Goal: Information Seeking & Learning: Find specific page/section

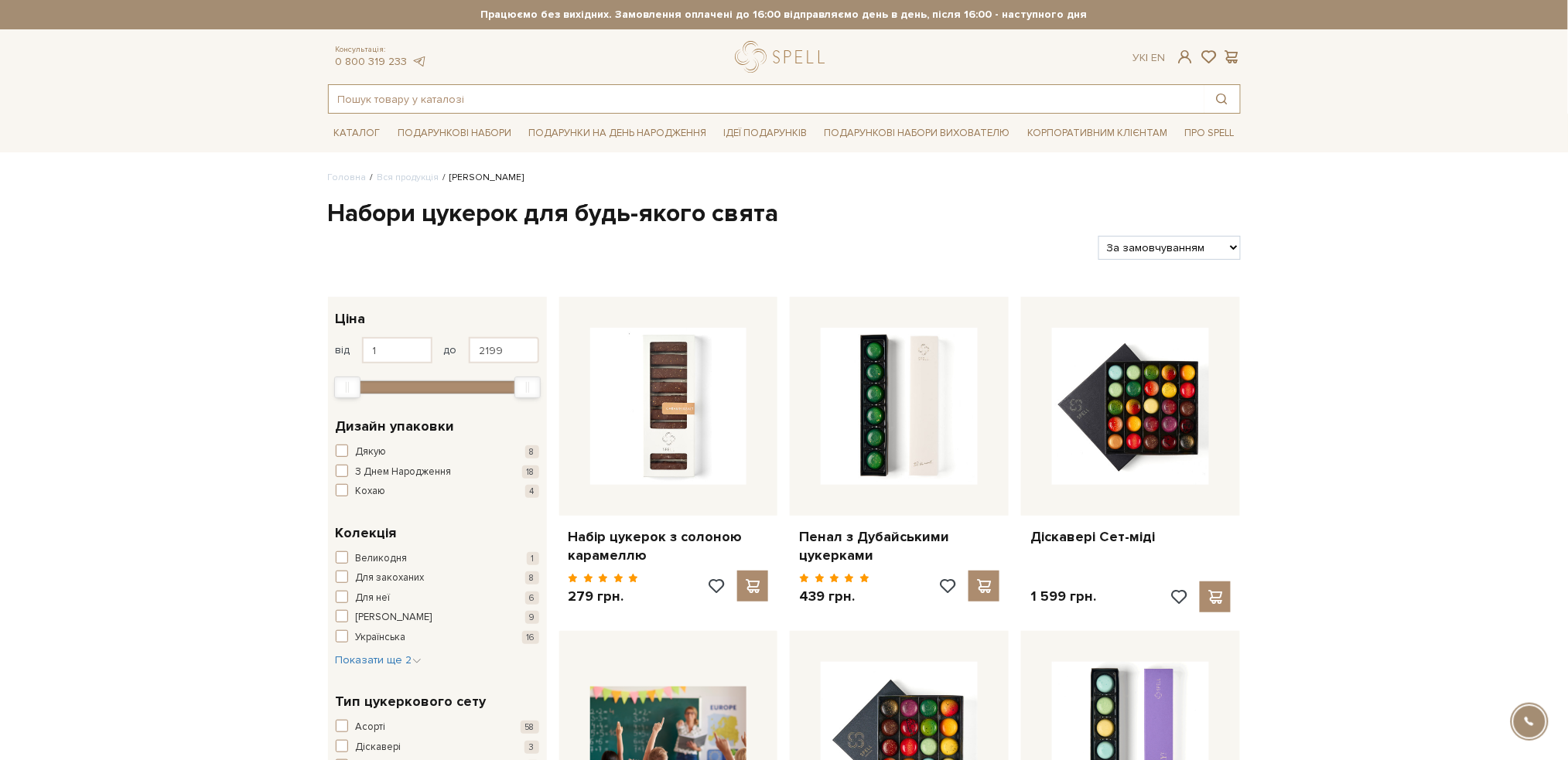
click at [429, 88] on input "text" at bounding box center [766, 99] width 875 height 28
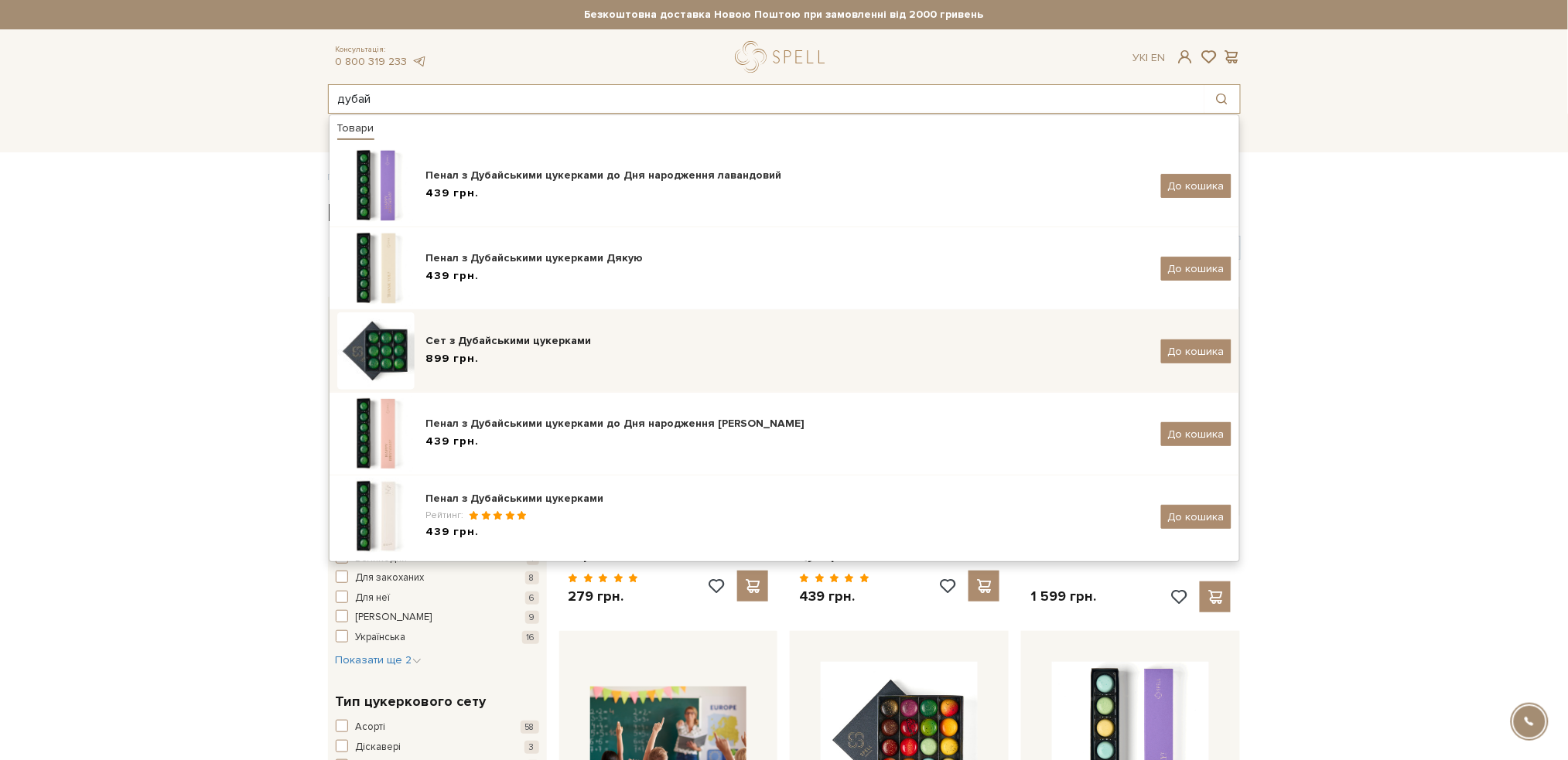
type input "дубай"
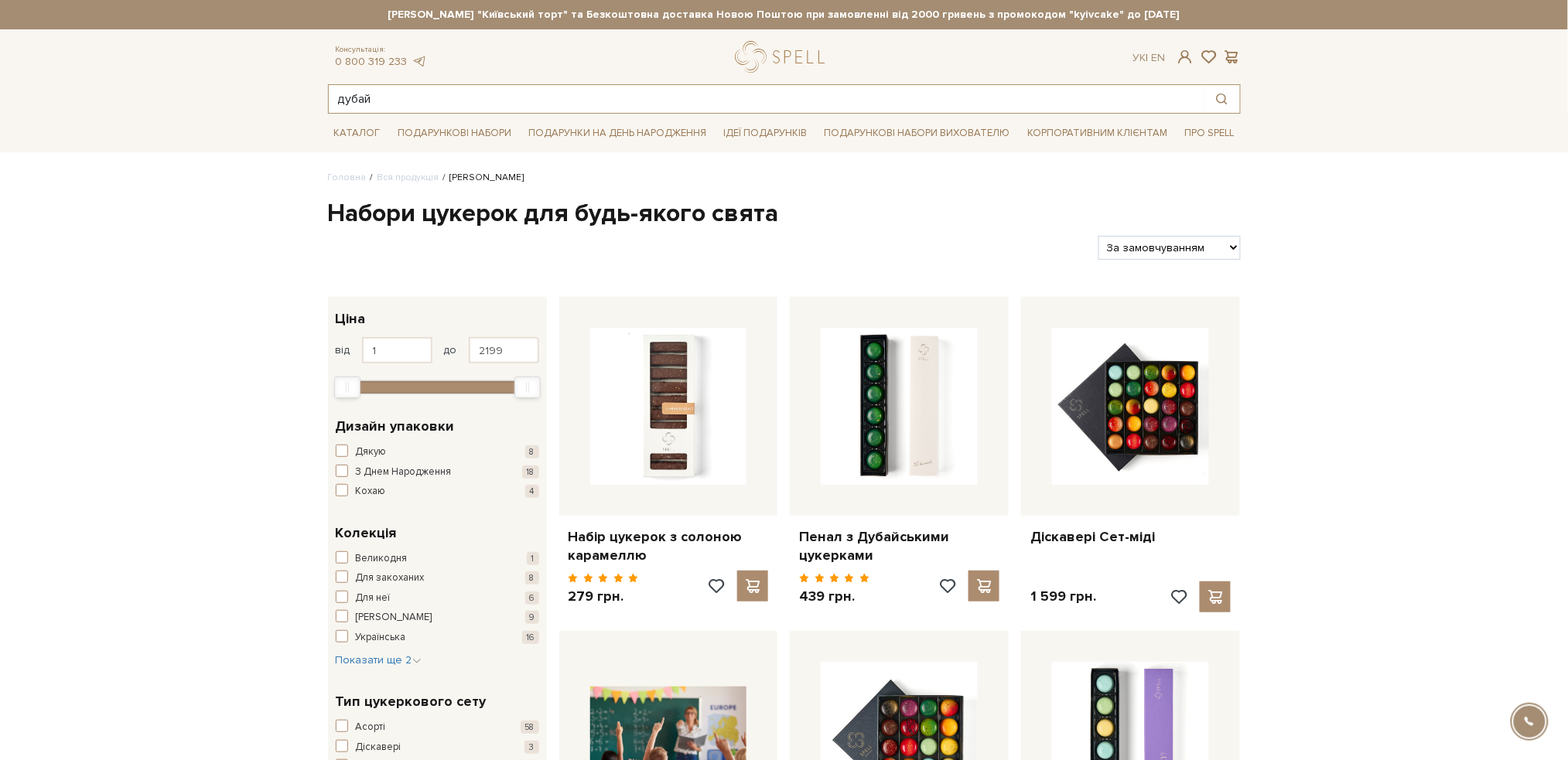
click at [416, 104] on input "дубай" at bounding box center [766, 99] width 875 height 28
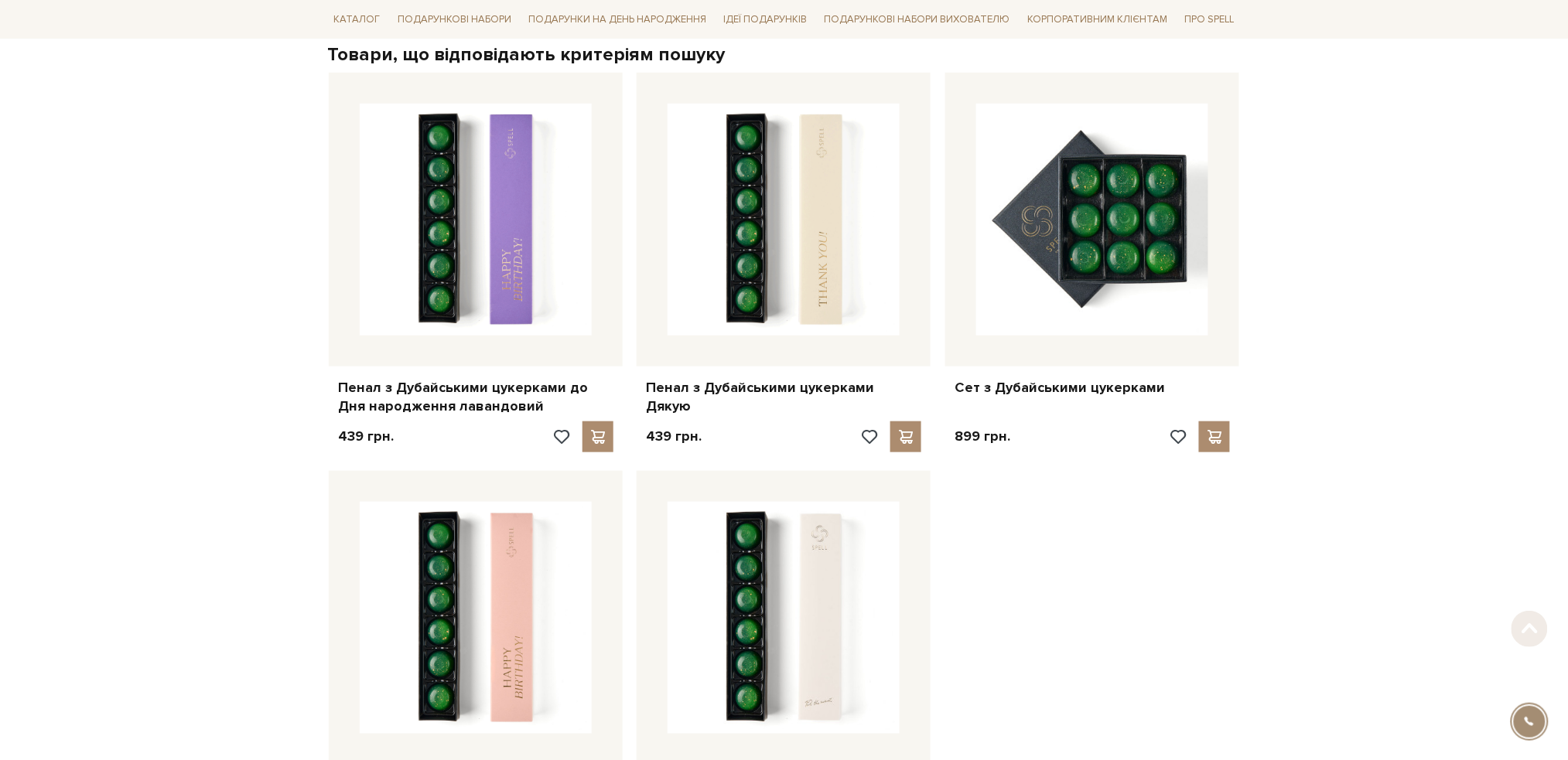
scroll to position [310, 0]
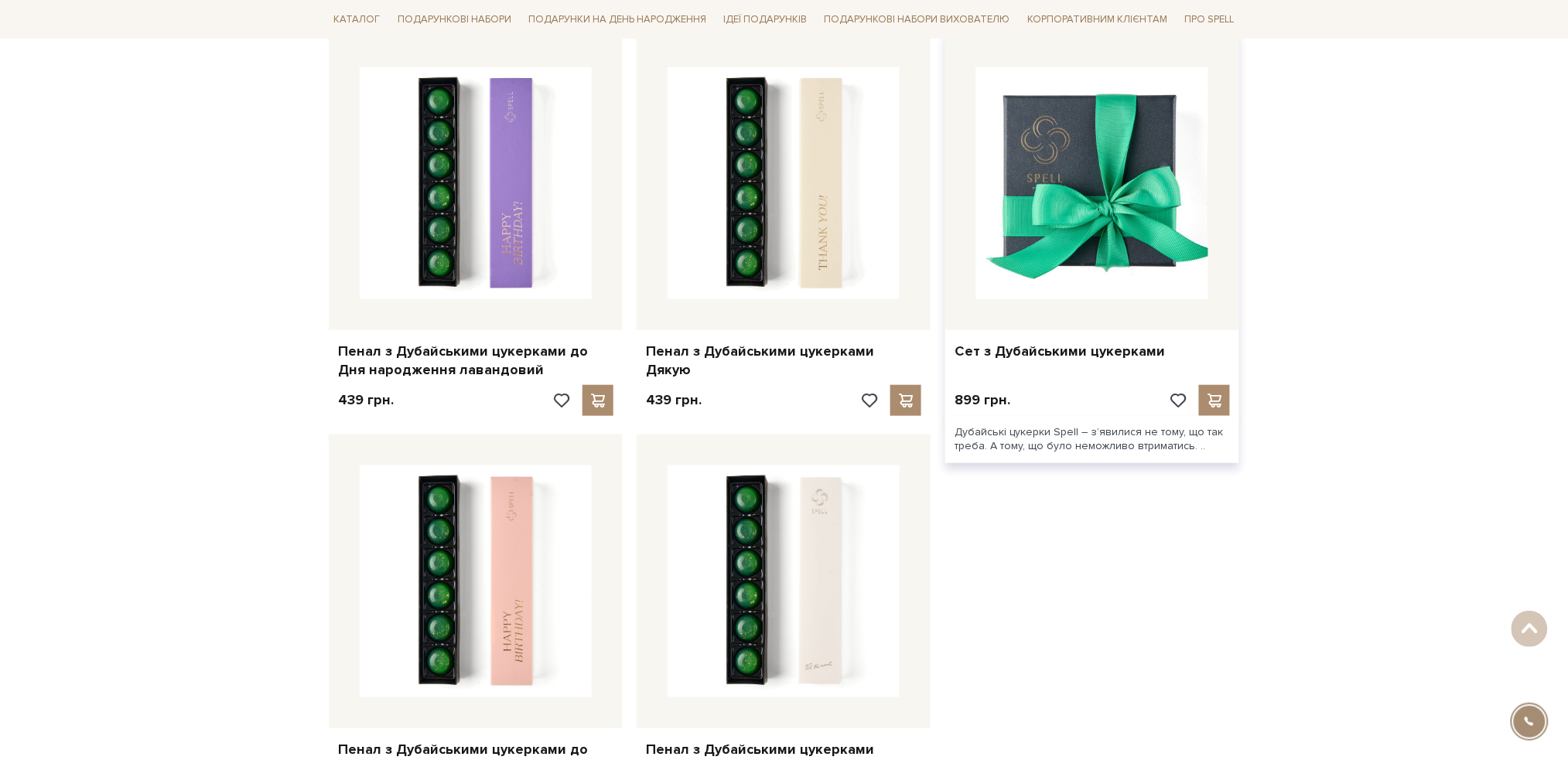
click at [1065, 231] on img at bounding box center [1092, 183] width 232 height 232
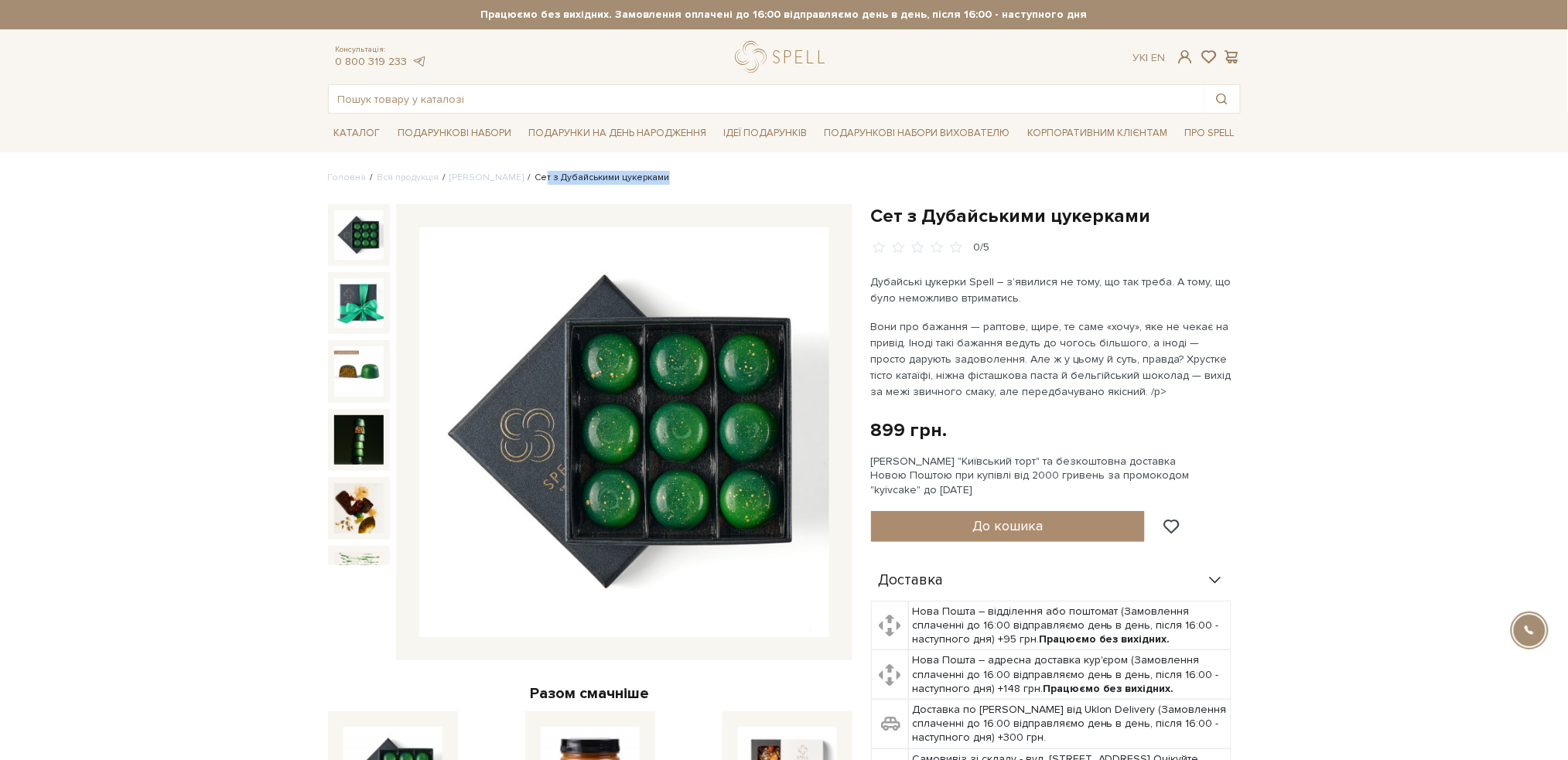
drag, startPoint x: 657, startPoint y: 175, endPoint x: 523, endPoint y: 184, distance: 134.3
click at [523, 184] on ul "Головна Вся продукція Сети цукерок Сет з Дубайськими цукерками" at bounding box center [784, 178] width 913 height 14
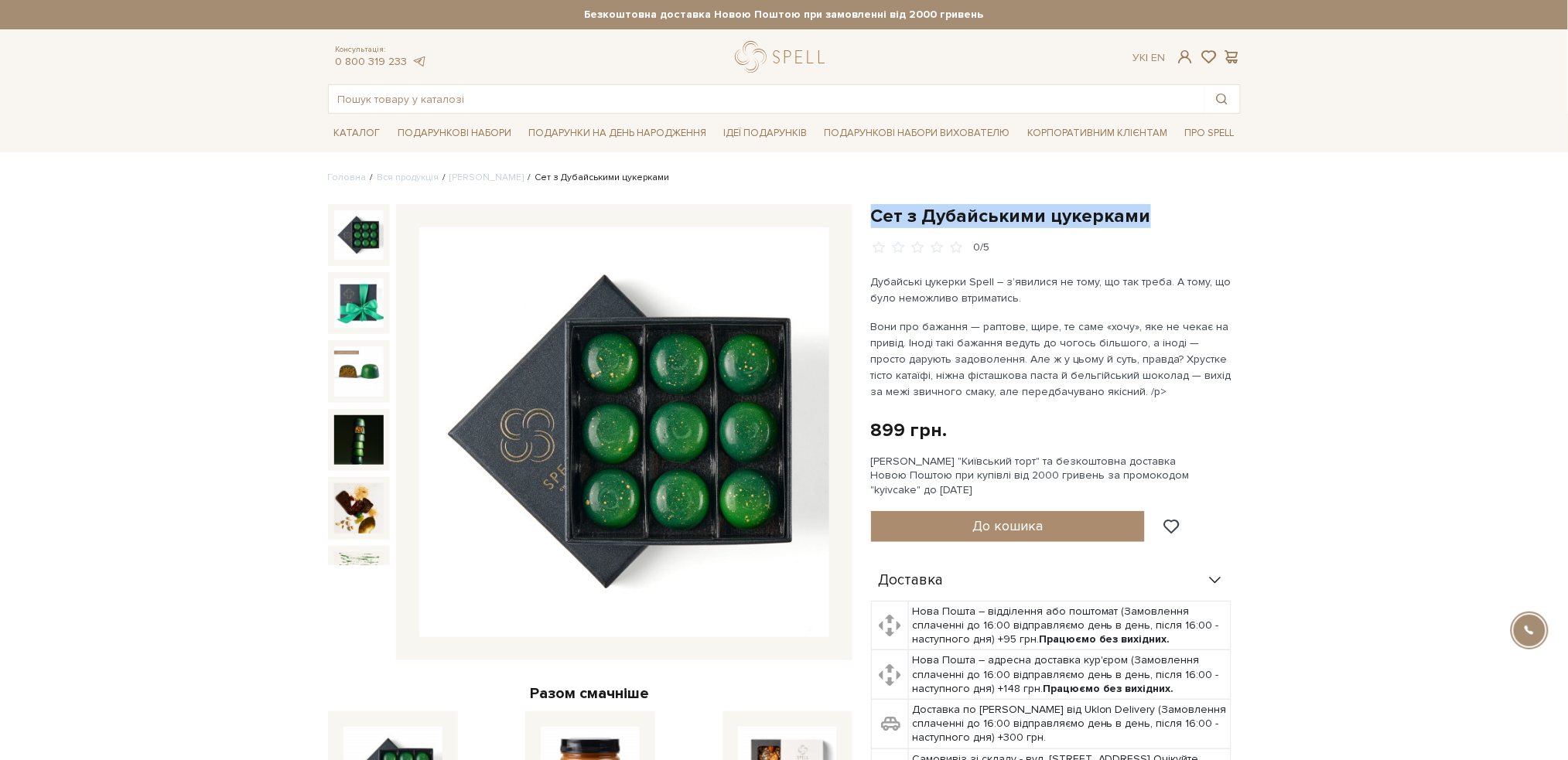
drag, startPoint x: 1129, startPoint y: 215, endPoint x: 871, endPoint y: 215, distance: 258.0
click at [871, 215] on h1 "Сет з Дубайськими цукерками" at bounding box center [1056, 216] width 370 height 24
copy h1 "Сет з Дубайськими цукерками"
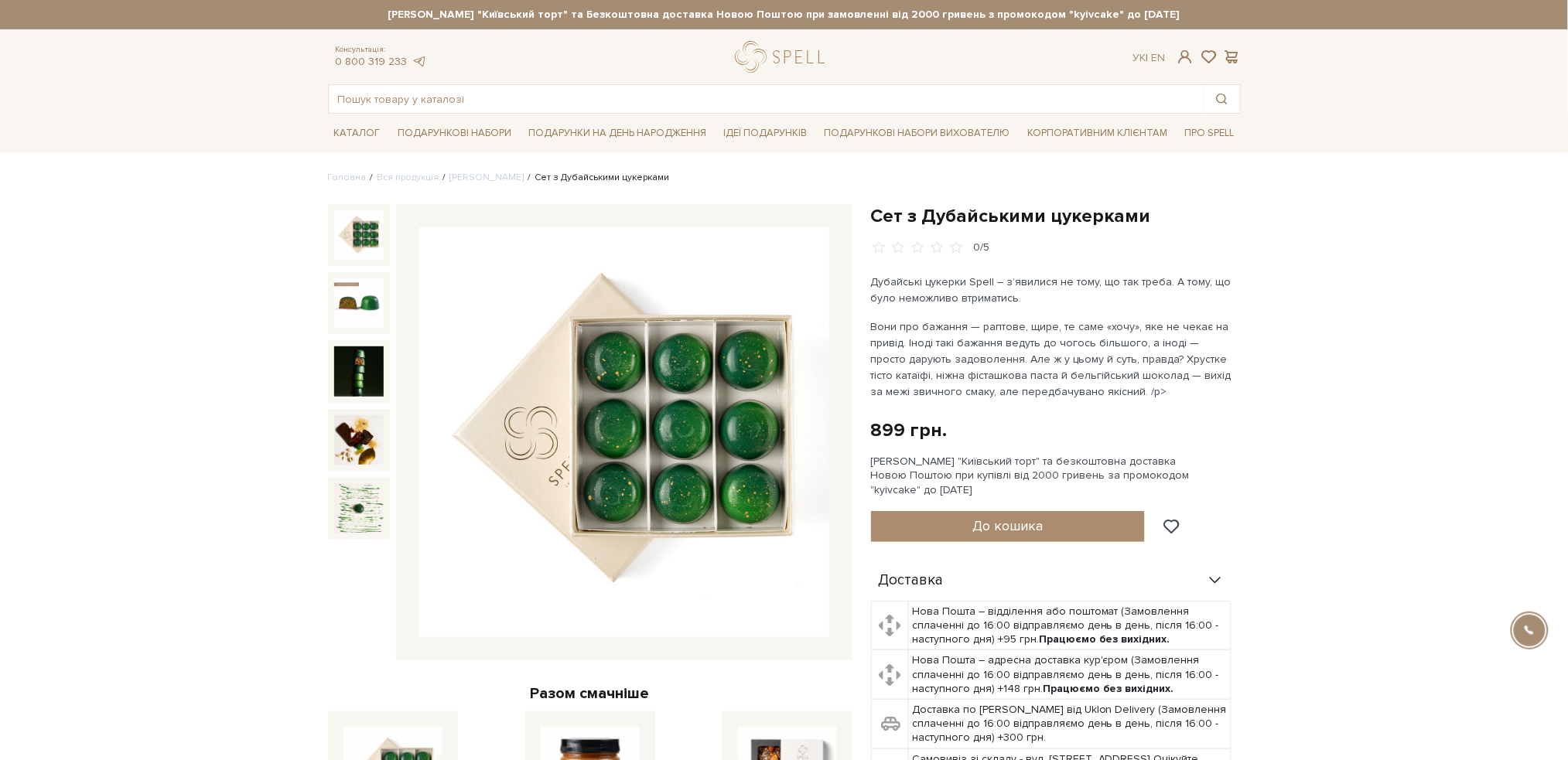
click at [487, 175] on link "Сети цукерок" at bounding box center [487, 178] width 74 height 11
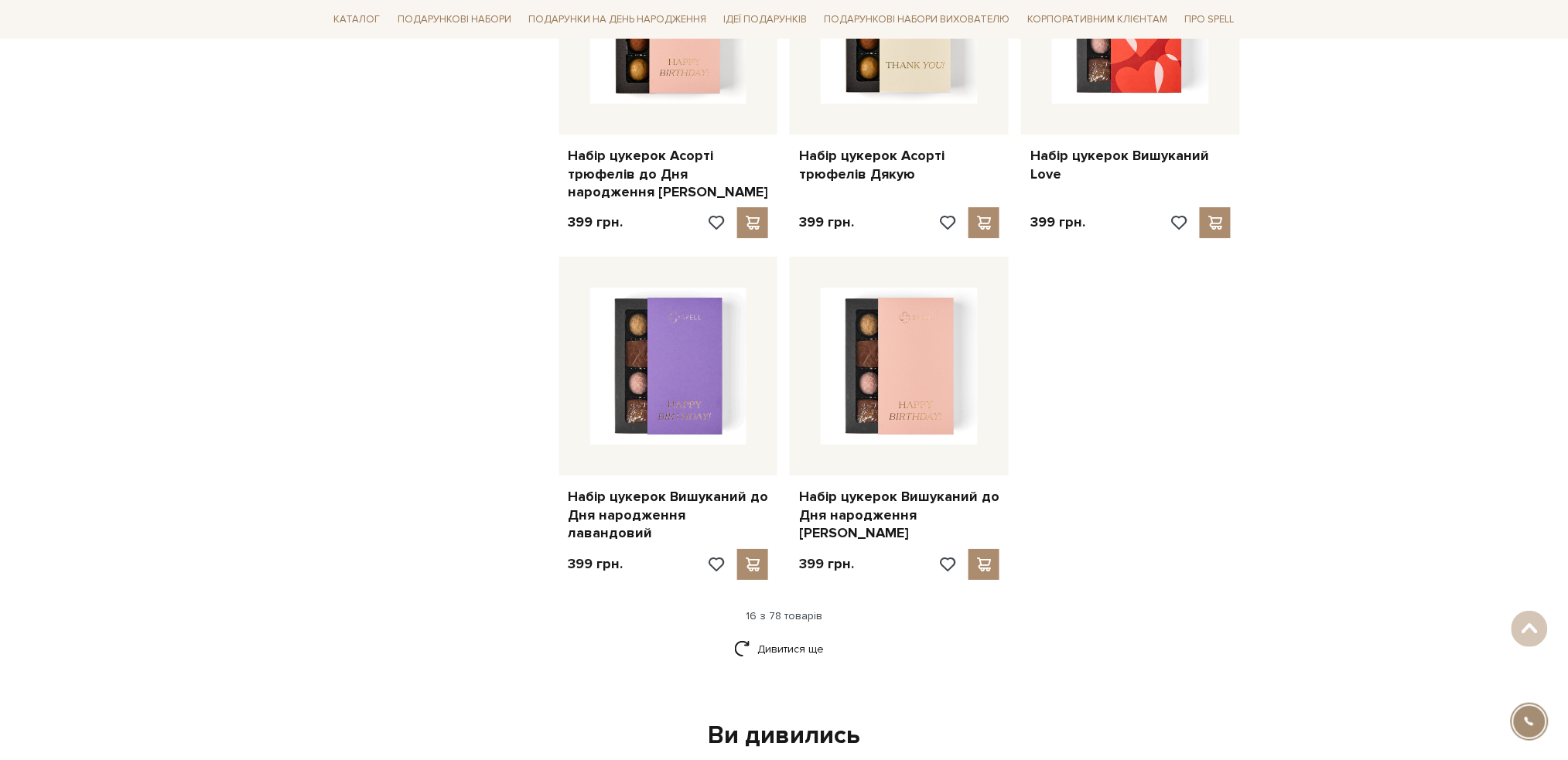
scroll to position [1752, 0]
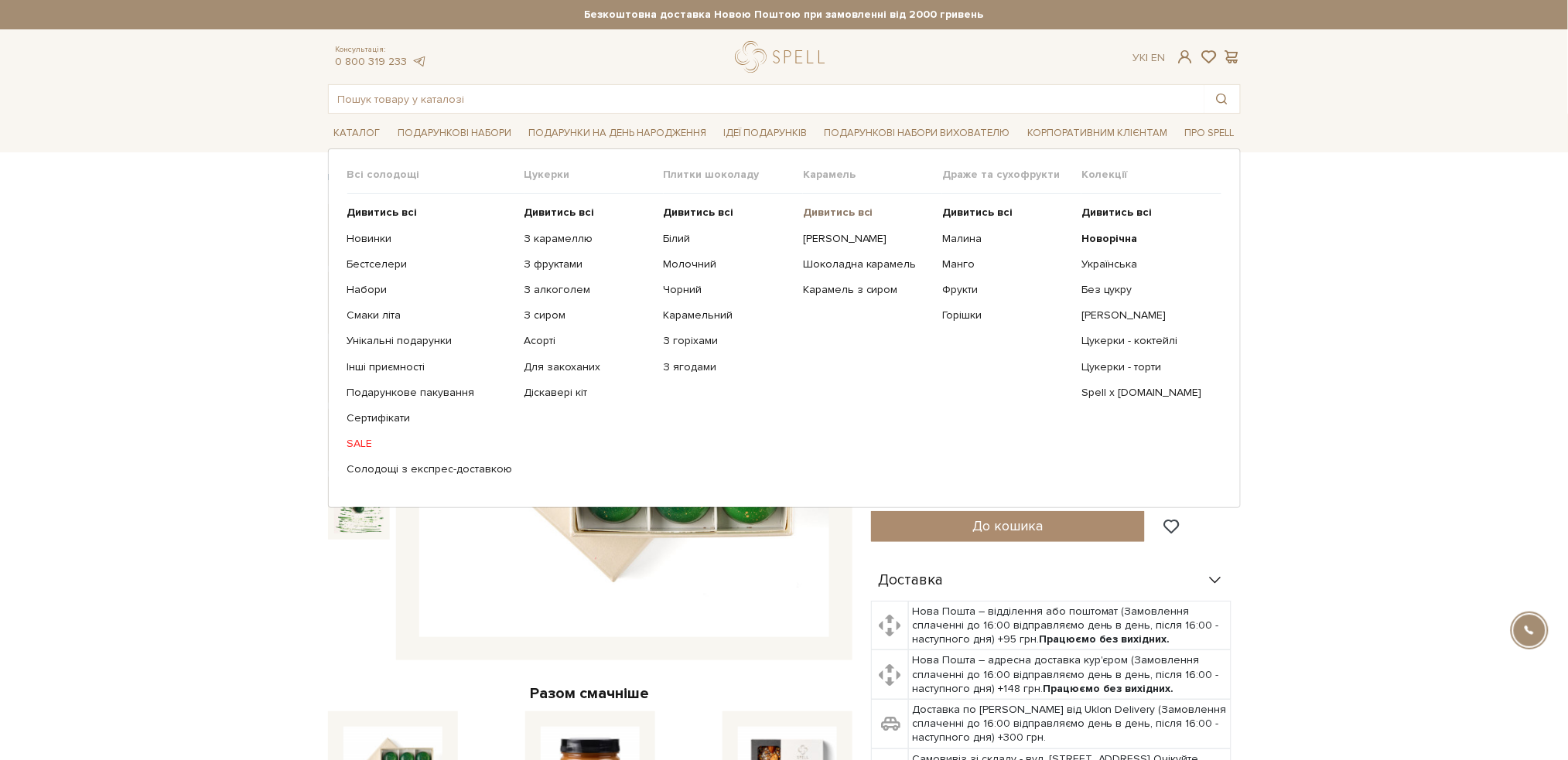
click at [844, 209] on b "Дивитись всі" at bounding box center [838, 212] width 70 height 13
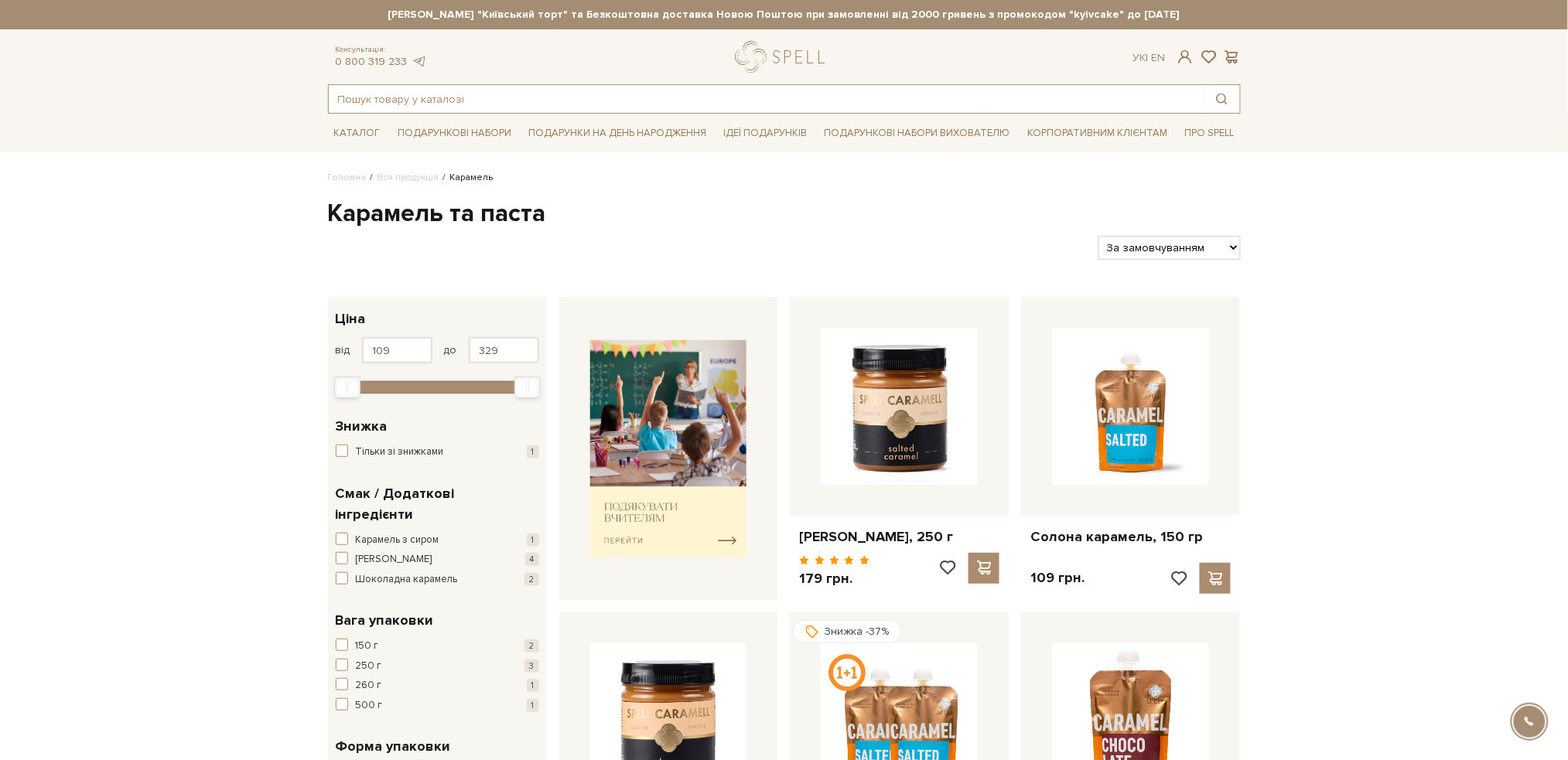
click at [505, 107] on input "text" at bounding box center [766, 99] width 875 height 28
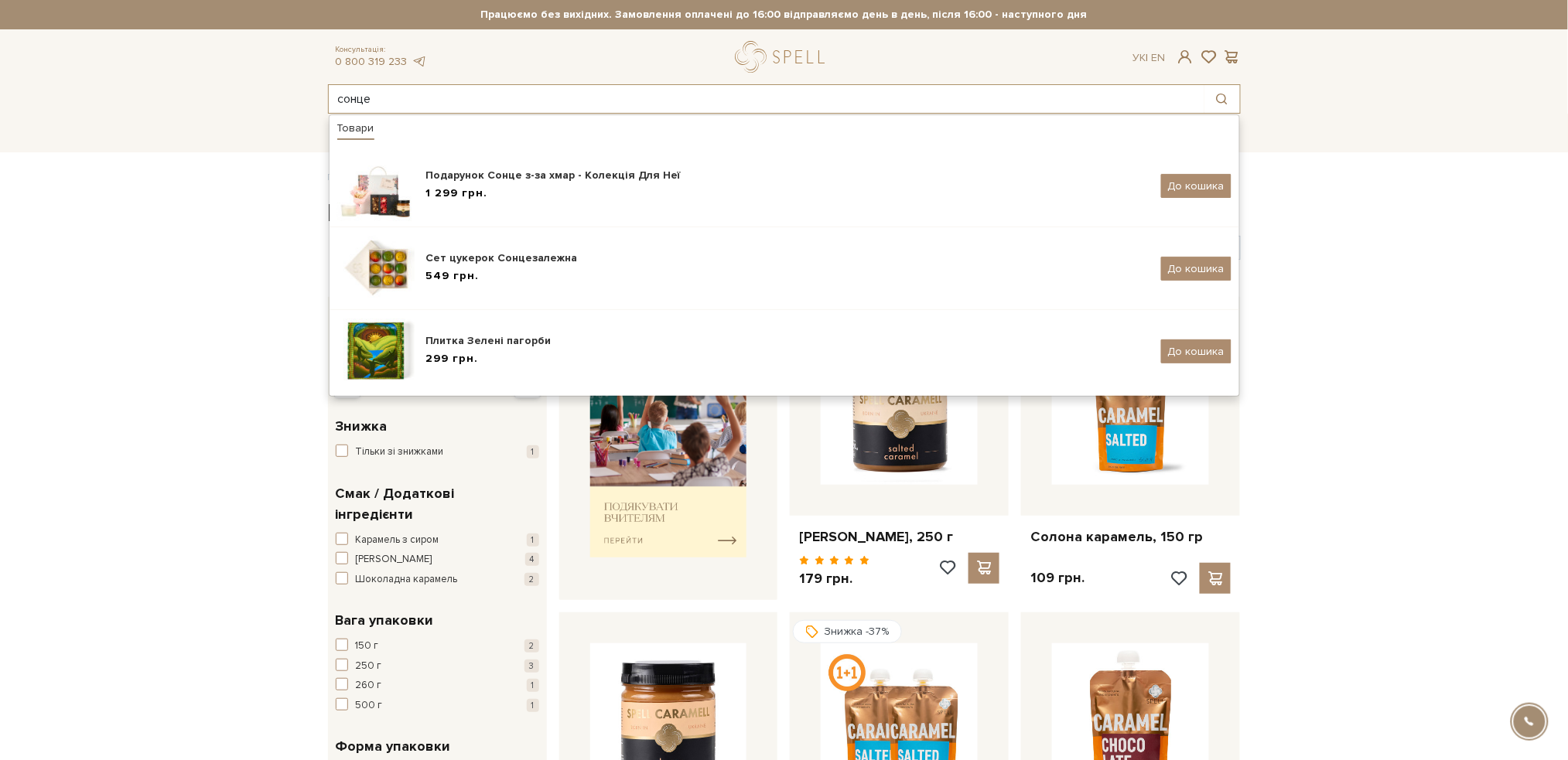
type input "сонце"
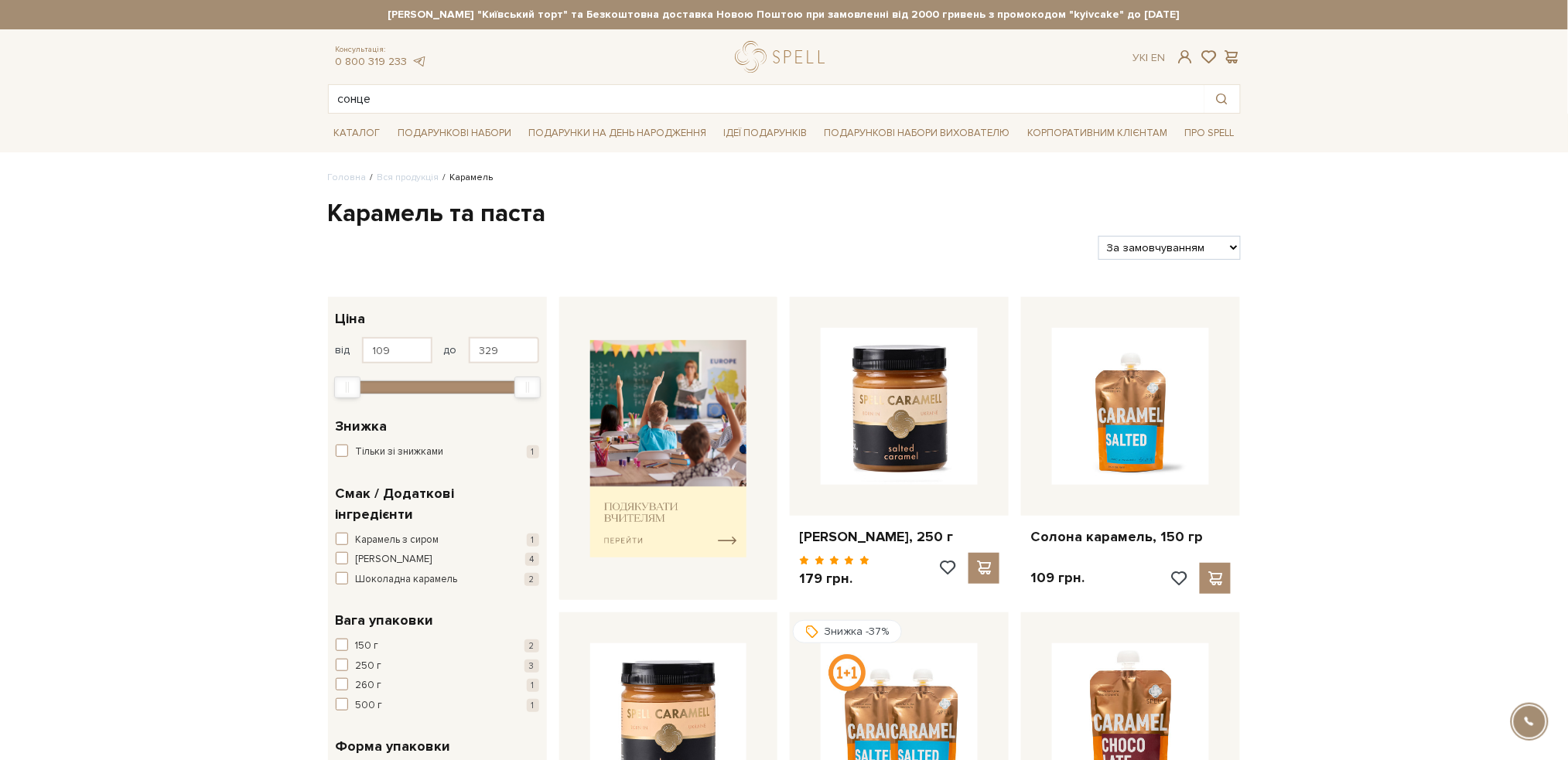
scroll to position [310, 0]
